Goal: Task Accomplishment & Management: Use online tool/utility

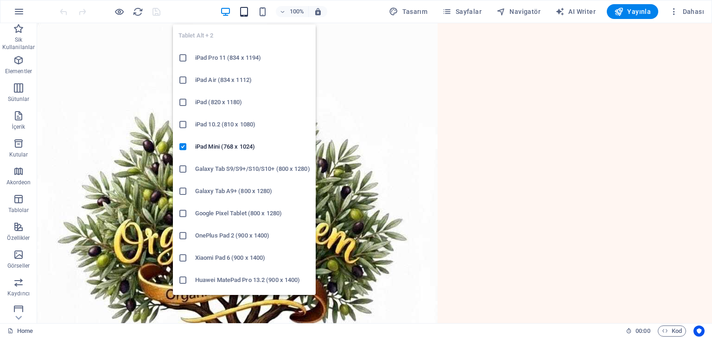
click at [246, 10] on icon "button" at bounding box center [244, 11] width 11 height 11
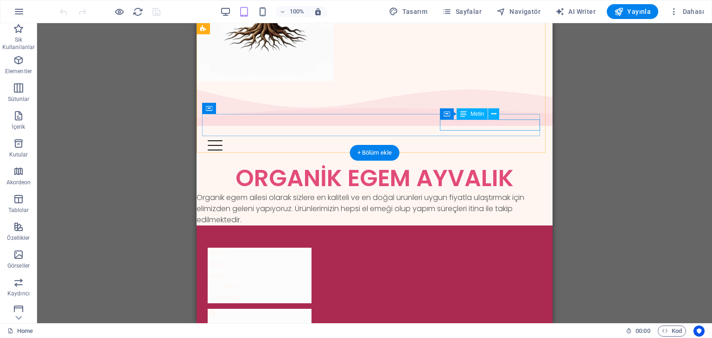
scroll to position [93, 0]
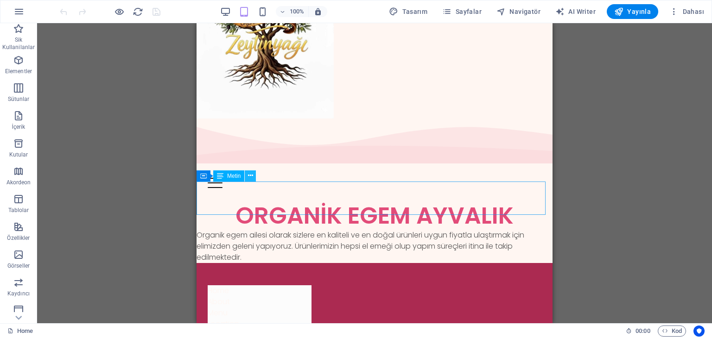
click at [253, 175] on button at bounding box center [250, 176] width 11 height 11
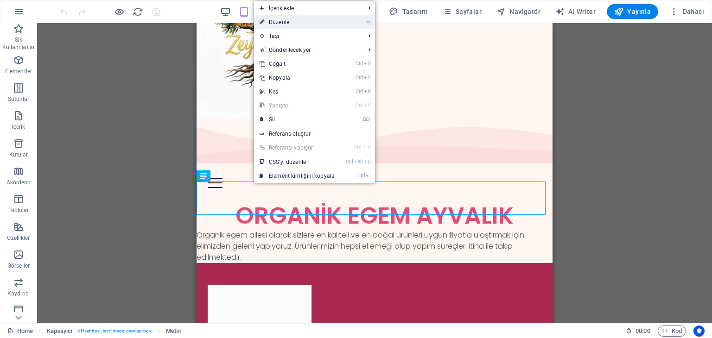
click at [285, 24] on link "⏎ Düzenle" at bounding box center [297, 22] width 86 height 14
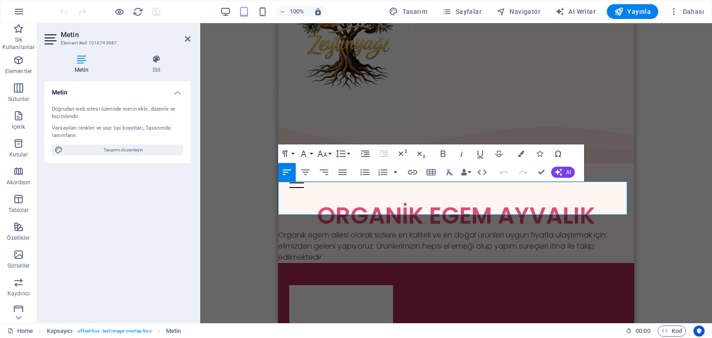
click at [280, 230] on p "Organik egem ailesi olarak sizlere en kaliteli ve en doğal ürünleri uygun fiyat…" at bounding box center [456, 246] width 356 height 33
click at [279, 230] on p "Organik egem ailesi olarak sizlere en kaliteli ve en doğal ürünleri uygun fiyat…" at bounding box center [456, 246] width 356 height 33
click at [278, 230] on p "Organik egem ailesi olarak sizlere en kaliteli ve en doğal ürünleri uygun fiyat…" at bounding box center [456, 246] width 356 height 33
click at [255, 172] on div "H2 İmaj Kapsayıcı Metin Kapsayıcı Kapsayıcı Menü Çubuğu Kapsayıcı Kapsayıcı Kap…" at bounding box center [456, 173] width 512 height 300
click at [499, 79] on figure at bounding box center [456, 24] width 356 height 188
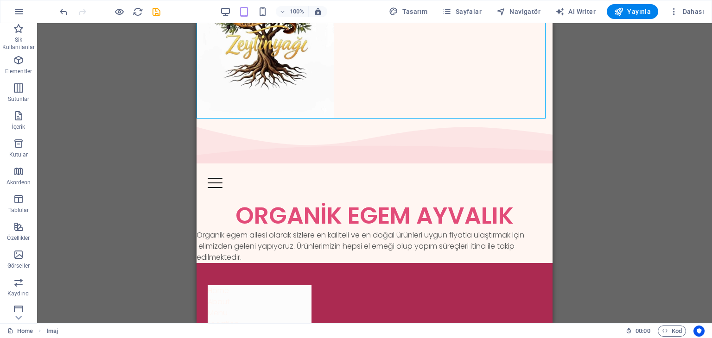
click at [592, 244] on div "H2 İmaj Kapsayıcı Metin Kapsayıcı Kapsayıcı Menü Çubuğu Kapsayıcı Kapsayıcı Kap…" at bounding box center [374, 173] width 675 height 300
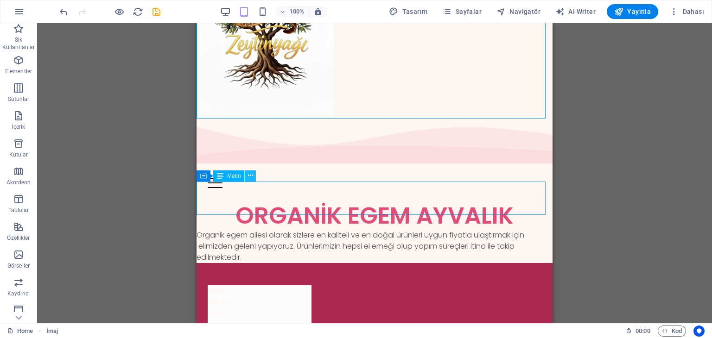
click at [249, 172] on icon at bounding box center [250, 176] width 5 height 10
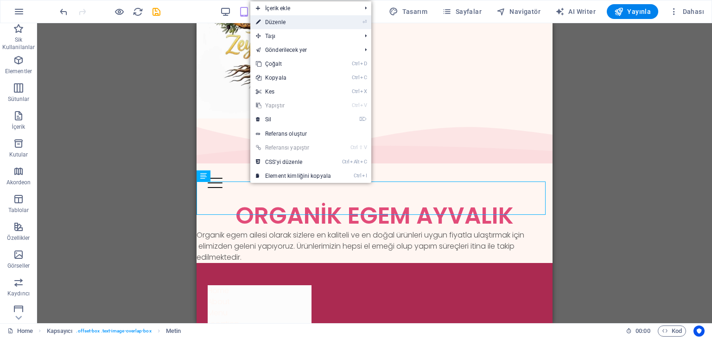
click at [280, 24] on link "⏎ Düzenle" at bounding box center [293, 22] width 86 height 14
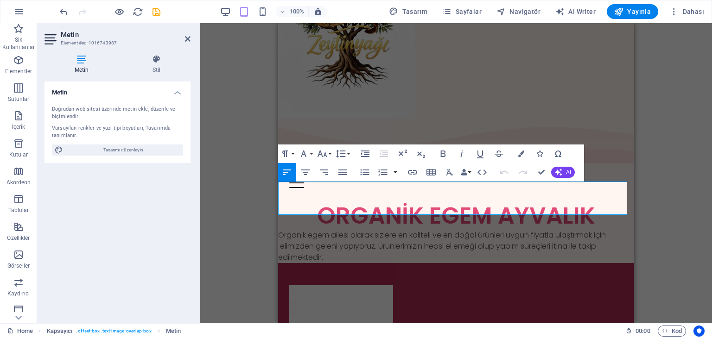
drag, startPoint x: 333, startPoint y: 206, endPoint x: 283, endPoint y: 189, distance: 52.9
click at [283, 230] on p "Organik egem ailesi olarak sizlere en kaliteli ve en doğal ürünleri uygun fiyat…" at bounding box center [456, 246] width 356 height 33
click at [442, 153] on icon "button" at bounding box center [443, 153] width 11 height 11
click at [317, 230] on strong "Organik egem ailesi olarak sizlere en kaliteli ve en doğal ürünleri uygun fiyat…" at bounding box center [456, 246] width 356 height 33
click at [278, 230] on strong "Organik egem ailesi olarak sizlere en kaliteli ve en doğal ürünleri uygun fiyat…" at bounding box center [456, 246] width 356 height 33
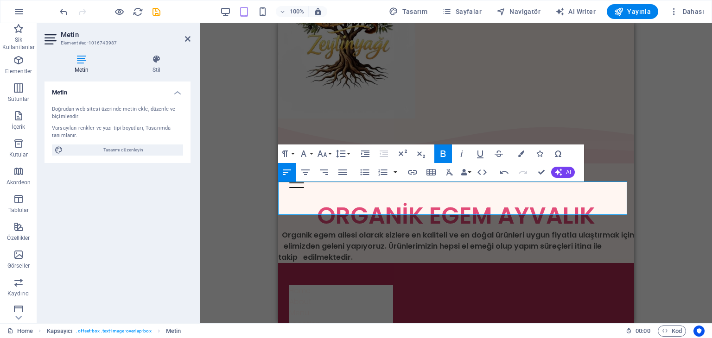
click at [278, 230] on strong "Organik egem ailesi olarak sizlere en kaliteli ve en doğal ürünleri uygun fiyat…" at bounding box center [456, 246] width 356 height 33
click at [289, 230] on strong "Organik egem ailesi olarak sizlere en kaliteli ve en doğal ürünleri uygun fiyat…" at bounding box center [455, 246] width 355 height 33
click at [569, 93] on figure at bounding box center [456, 24] width 356 height 188
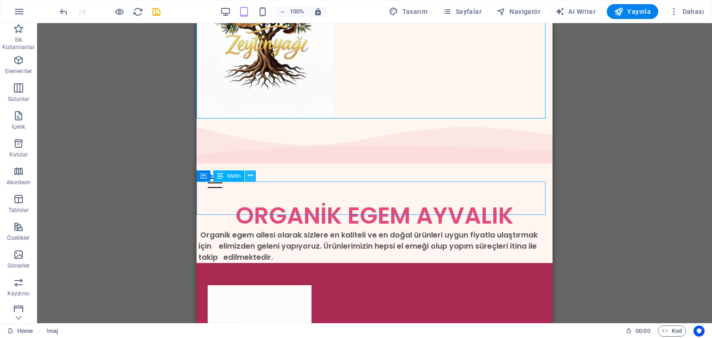
click at [253, 177] on icon at bounding box center [250, 176] width 5 height 10
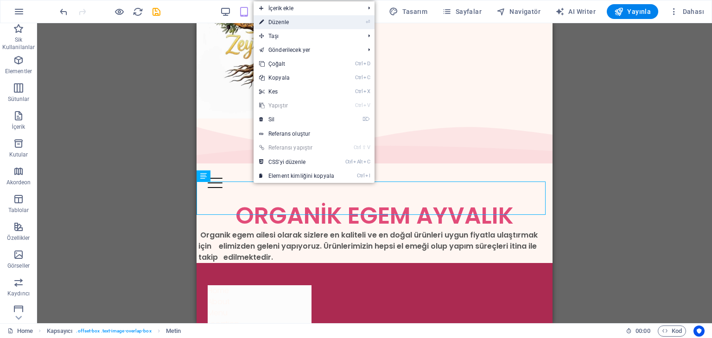
click at [286, 23] on link "⏎ Düzenle" at bounding box center [297, 22] width 86 height 14
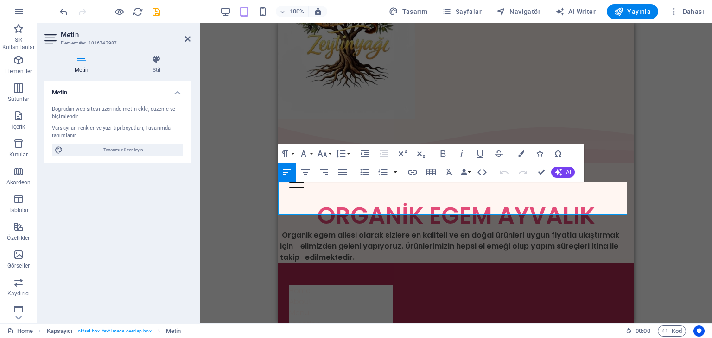
click at [308, 230] on strong "Organik egem ailesi olarak sizlere en kaliteli ve en doğal ürünleri uygun fiyat…" at bounding box center [454, 246] width 352 height 33
click at [283, 230] on strong "Organik egem ailesi olarak sizlere en kaliteli ve en doğal ürünleri uygun fiyat…" at bounding box center [454, 246] width 352 height 33
click at [538, 95] on figure at bounding box center [456, 24] width 356 height 188
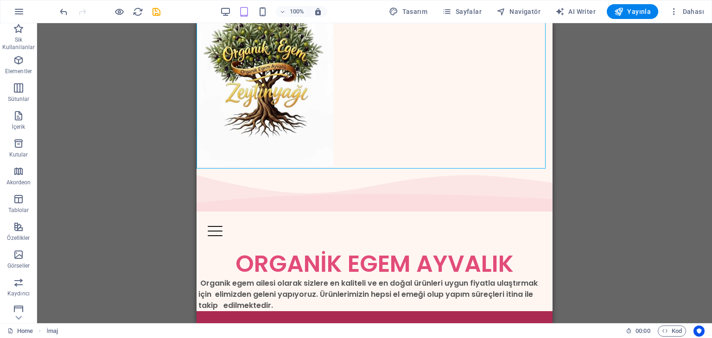
scroll to position [0, 0]
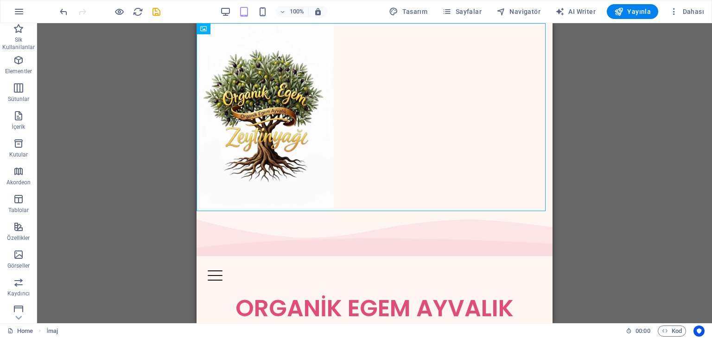
drag, startPoint x: 546, startPoint y: 64, endPoint x: 749, endPoint y: 61, distance: 203.1
click at [404, 124] on figure at bounding box center [375, 117] width 356 height 188
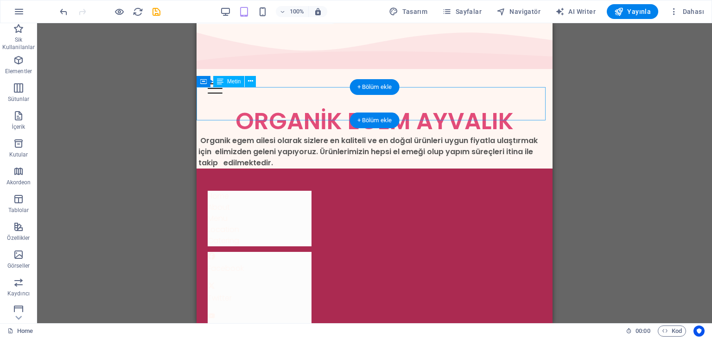
scroll to position [141, 0]
